Goal: Transaction & Acquisition: Book appointment/travel/reservation

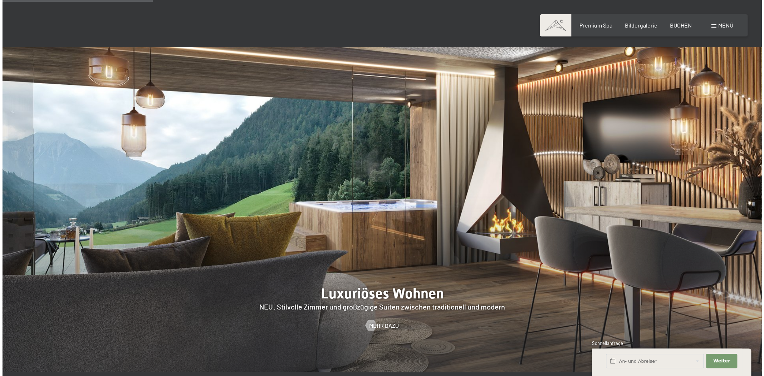
scroll to position [650, 0]
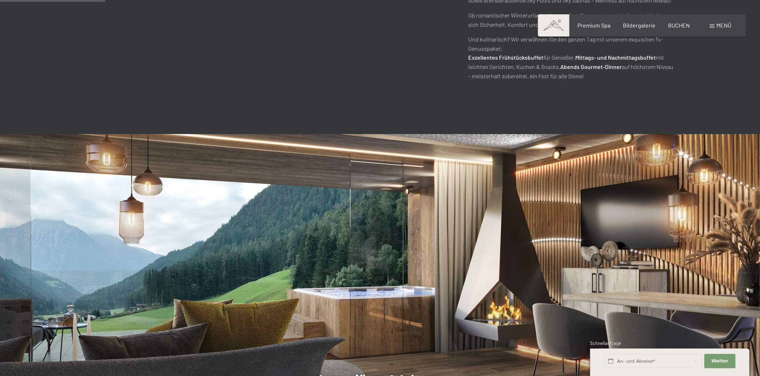
click at [720, 25] on span "Menü" at bounding box center [723, 25] width 15 height 7
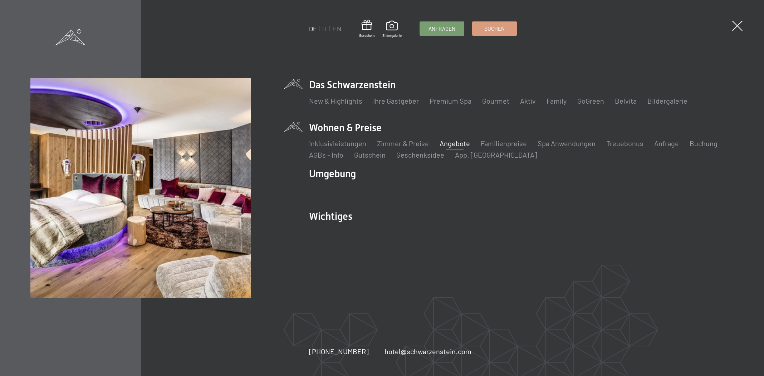
click at [459, 144] on link "Angebote" at bounding box center [455, 143] width 30 height 9
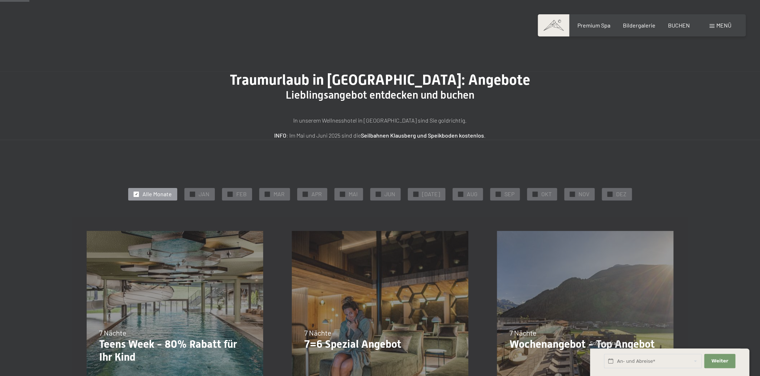
scroll to position [217, 0]
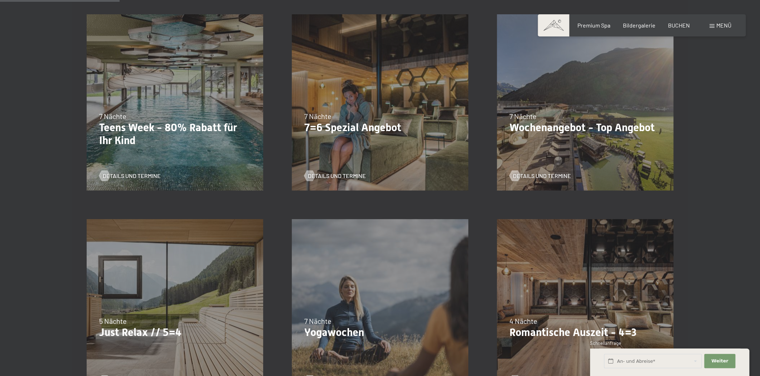
click at [249, 333] on p "Romantische Auszeit - 4=3" at bounding box center [584, 332] width 151 height 13
click at [249, 312] on div "09.11.–05.12.2025 08.12.–19.12.2025 11.01.–23.01.2026 08.03.–27.03.2026 29.03.–…" at bounding box center [584, 307] width 205 height 205
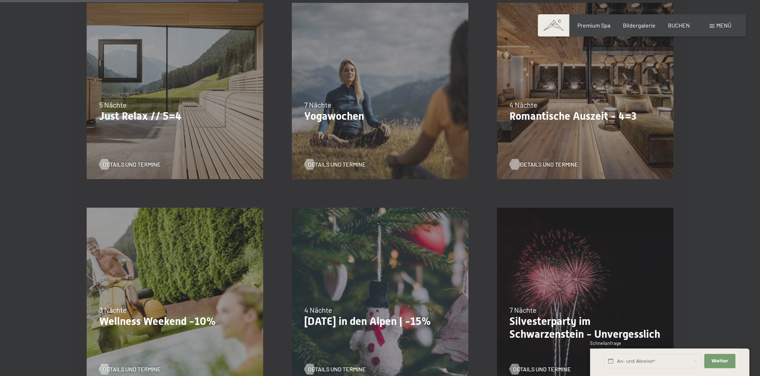
click at [249, 167] on span "Details und Termine" at bounding box center [549, 165] width 58 height 8
